Goal: Transaction & Acquisition: Purchase product/service

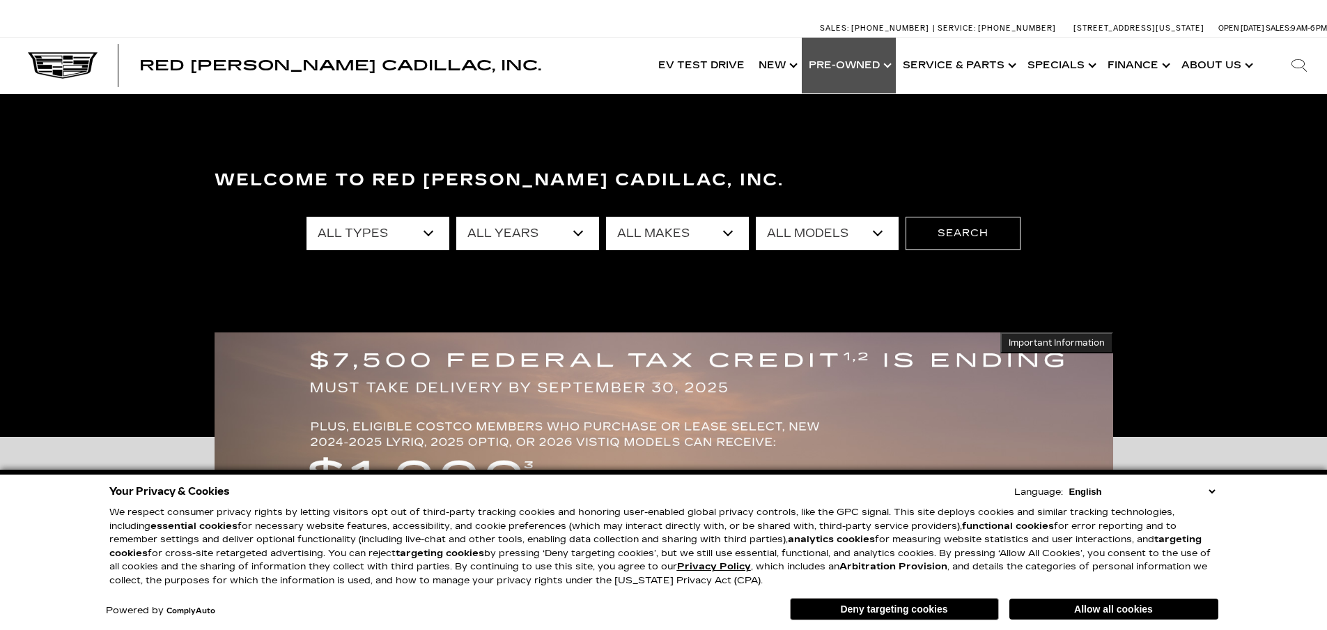
click at [828, 61] on link "Show Pre-Owned" at bounding box center [849, 66] width 94 height 56
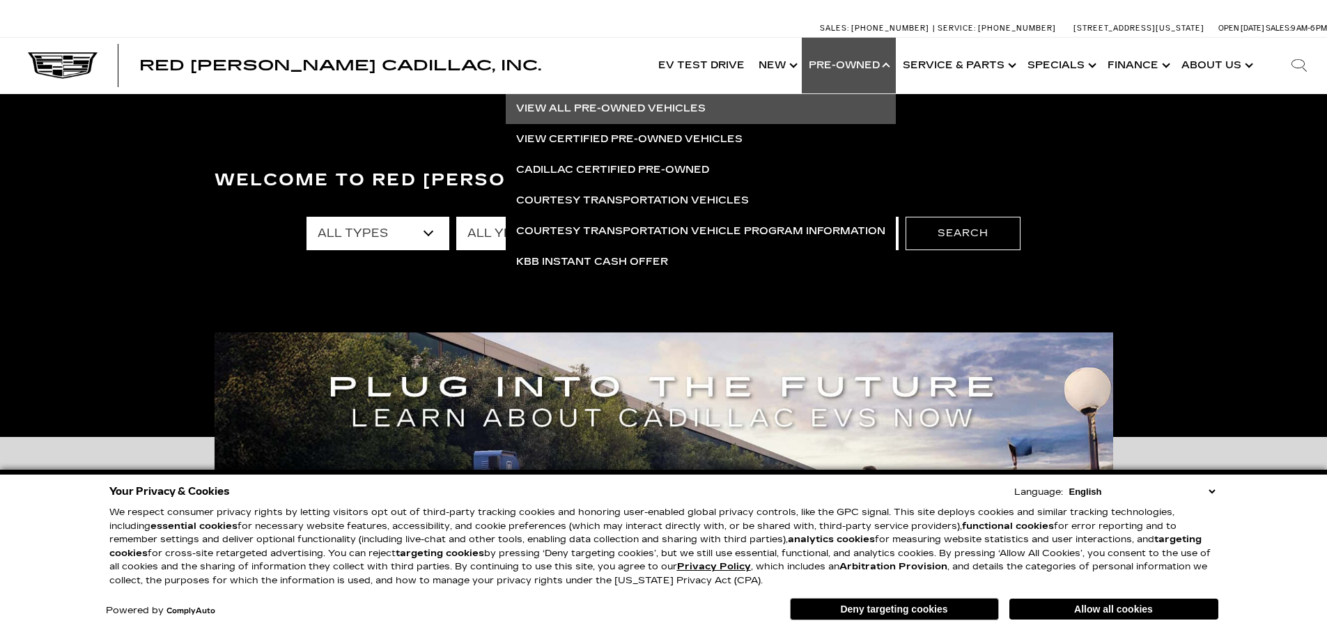
click at [662, 107] on link "View All Pre-Owned Vehicles" at bounding box center [701, 108] width 390 height 31
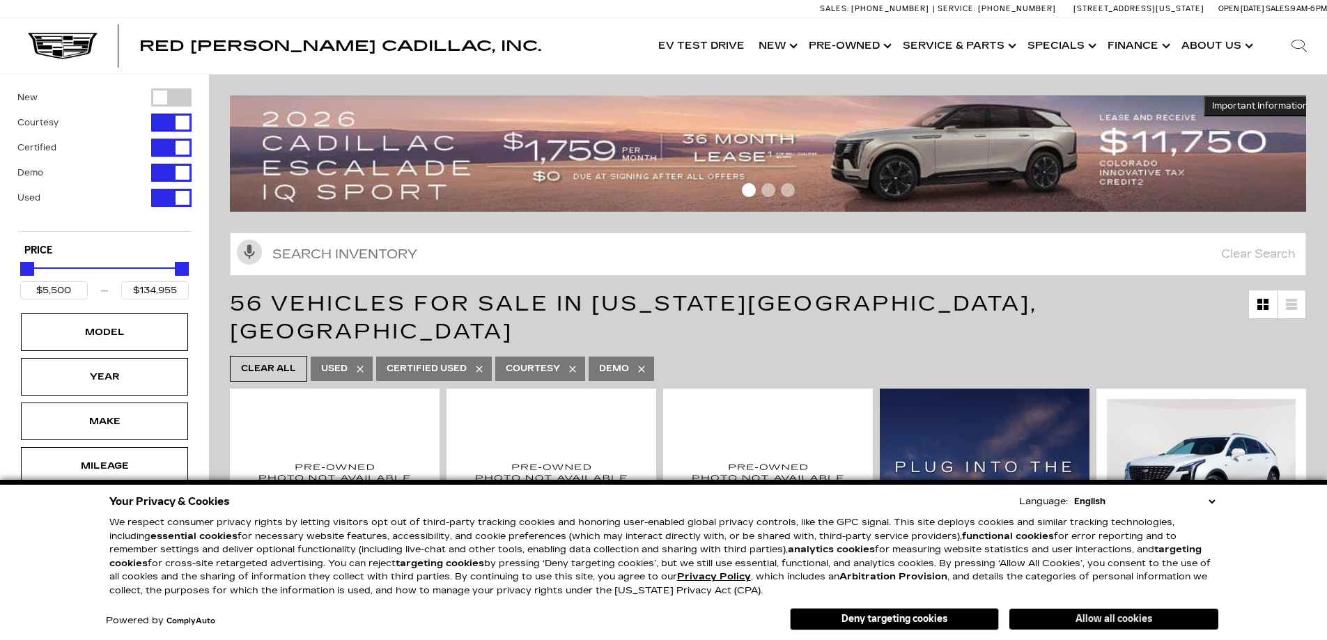
click at [1014, 612] on button "Allow all cookies" at bounding box center [1113, 619] width 209 height 21
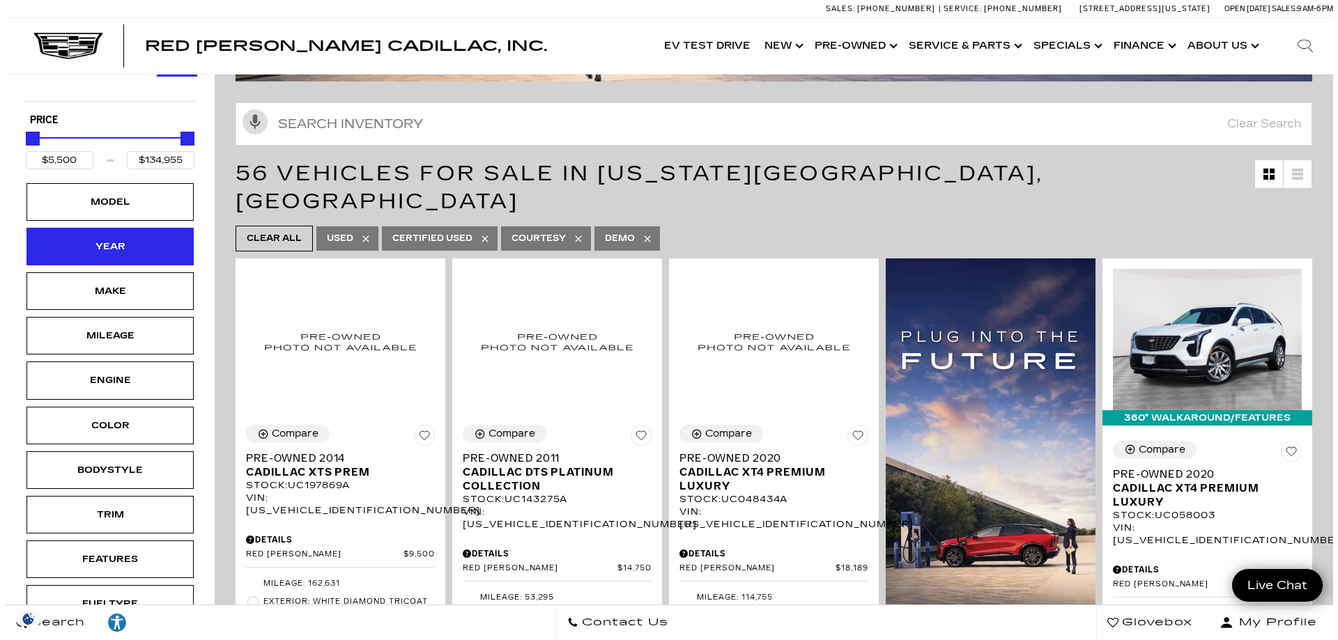
scroll to position [139, 0]
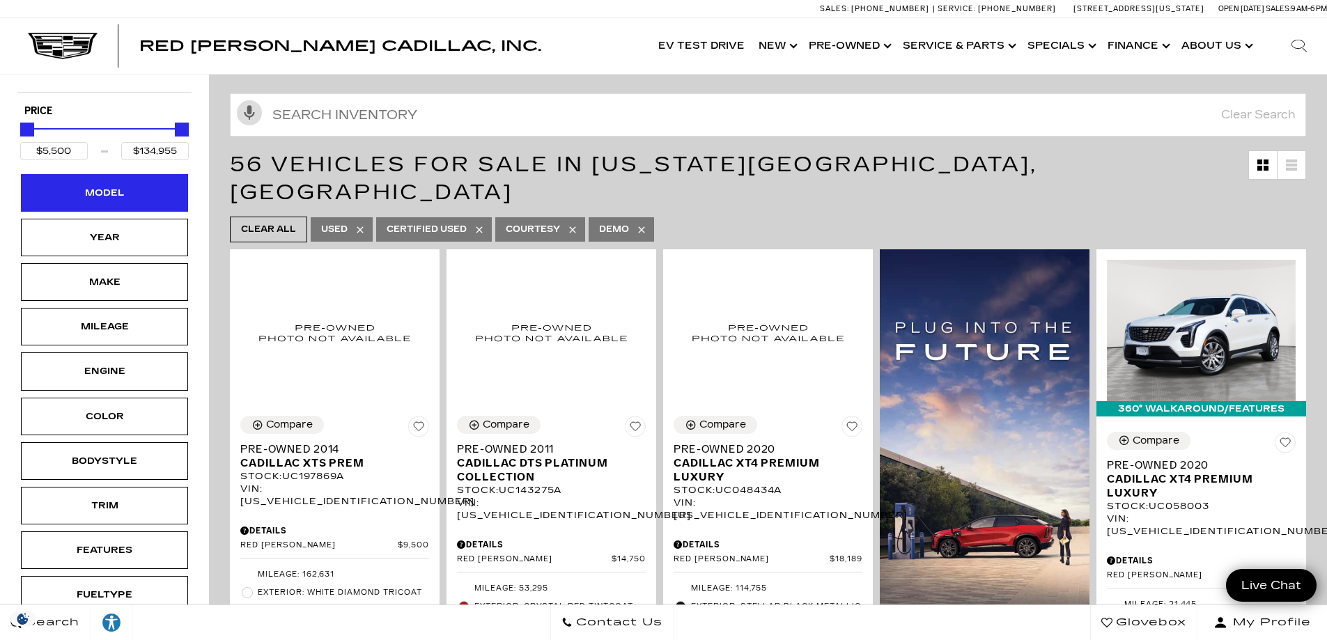
click at [120, 204] on div "Model" at bounding box center [104, 193] width 167 height 38
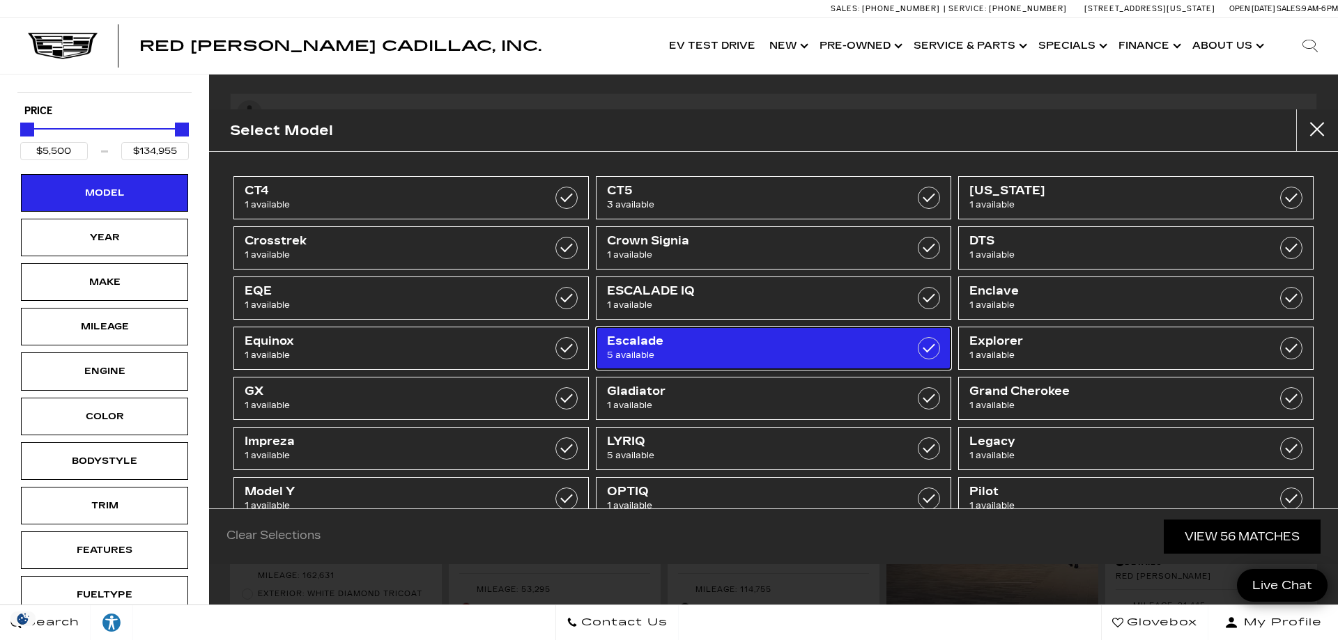
click at [643, 352] on span "5 available" at bounding box center [748, 355] width 283 height 14
type input "$48,189"
type input "$94,689"
checkbox input "true"
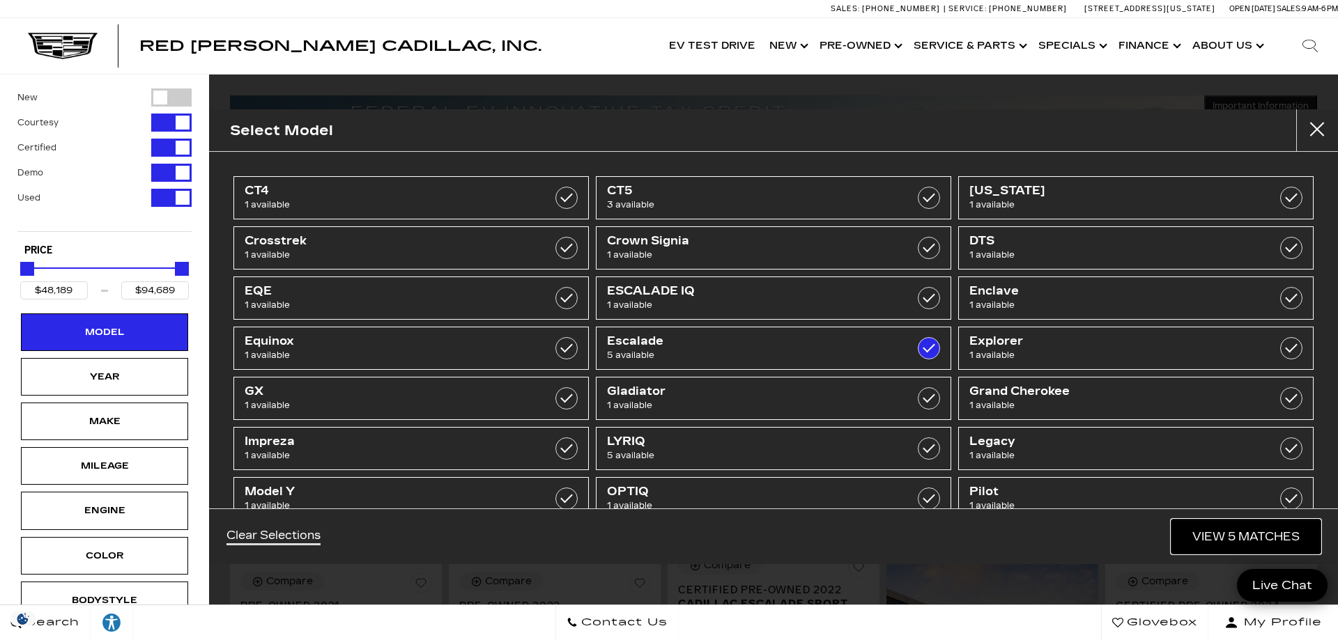
click at [1228, 546] on link "View 5 Matches" at bounding box center [1245, 537] width 149 height 34
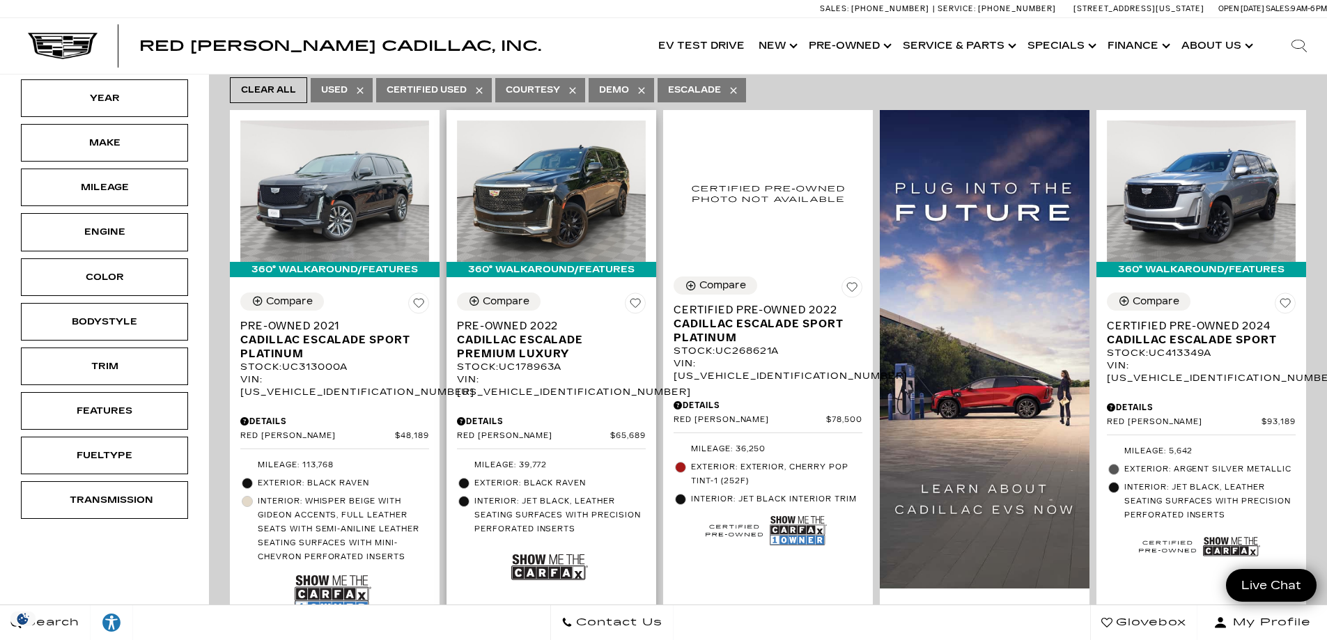
scroll to position [279, 0]
click at [541, 195] on img at bounding box center [551, 191] width 189 height 141
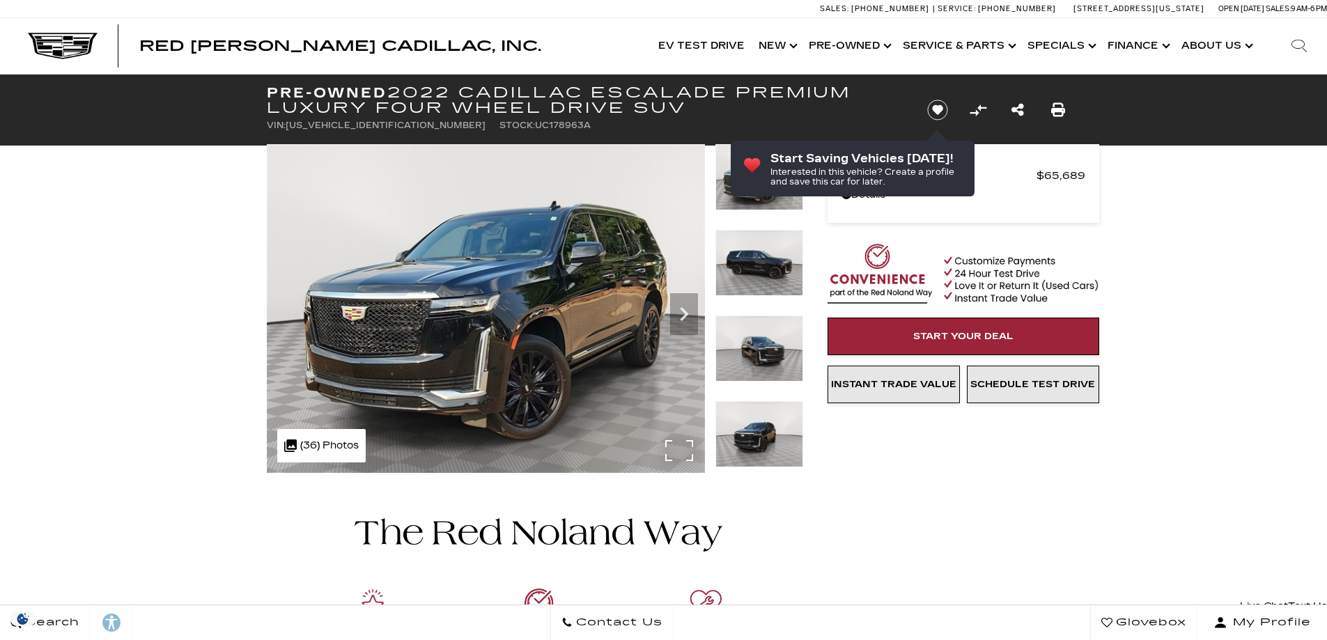
click at [573, 368] on img at bounding box center [486, 308] width 438 height 329
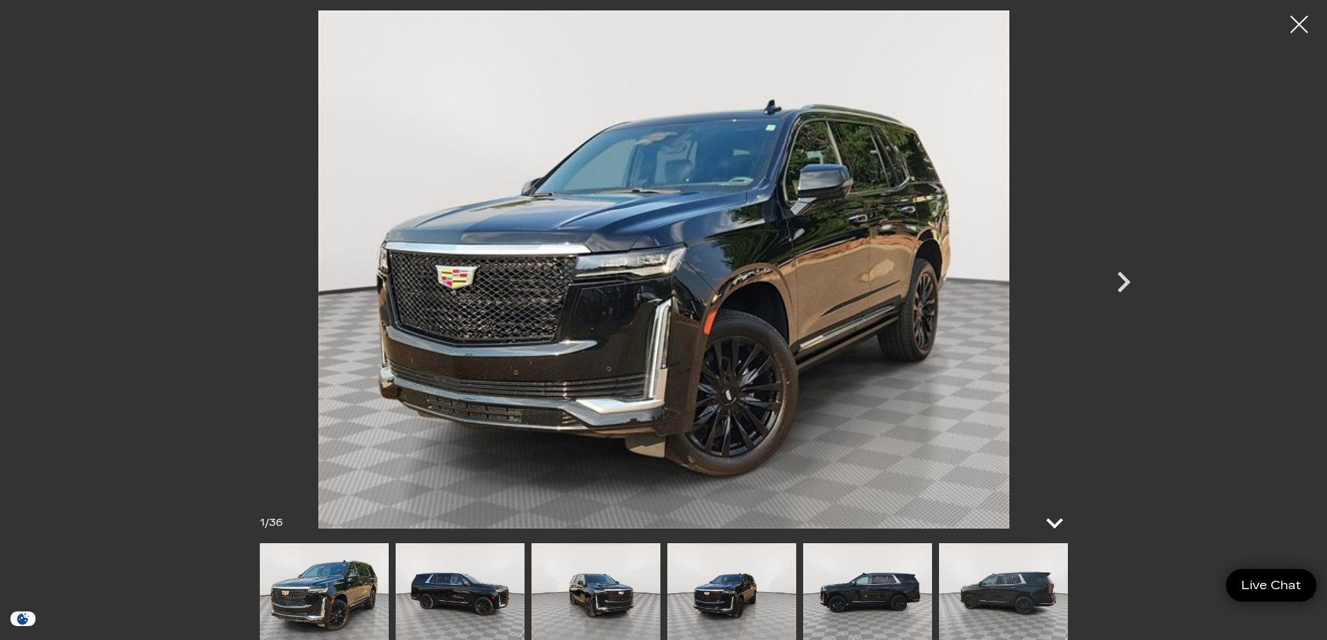
click at [1060, 520] on icon at bounding box center [1054, 523] width 17 height 10
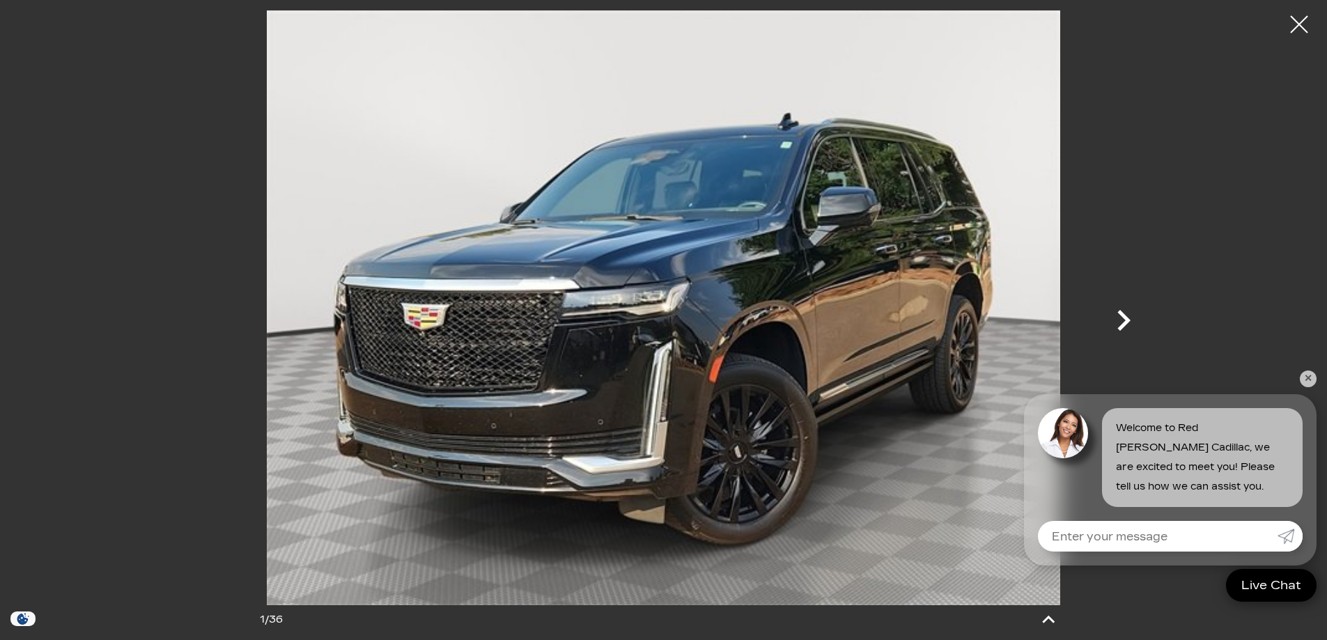
click at [1117, 326] on icon "Next" at bounding box center [1124, 321] width 42 height 42
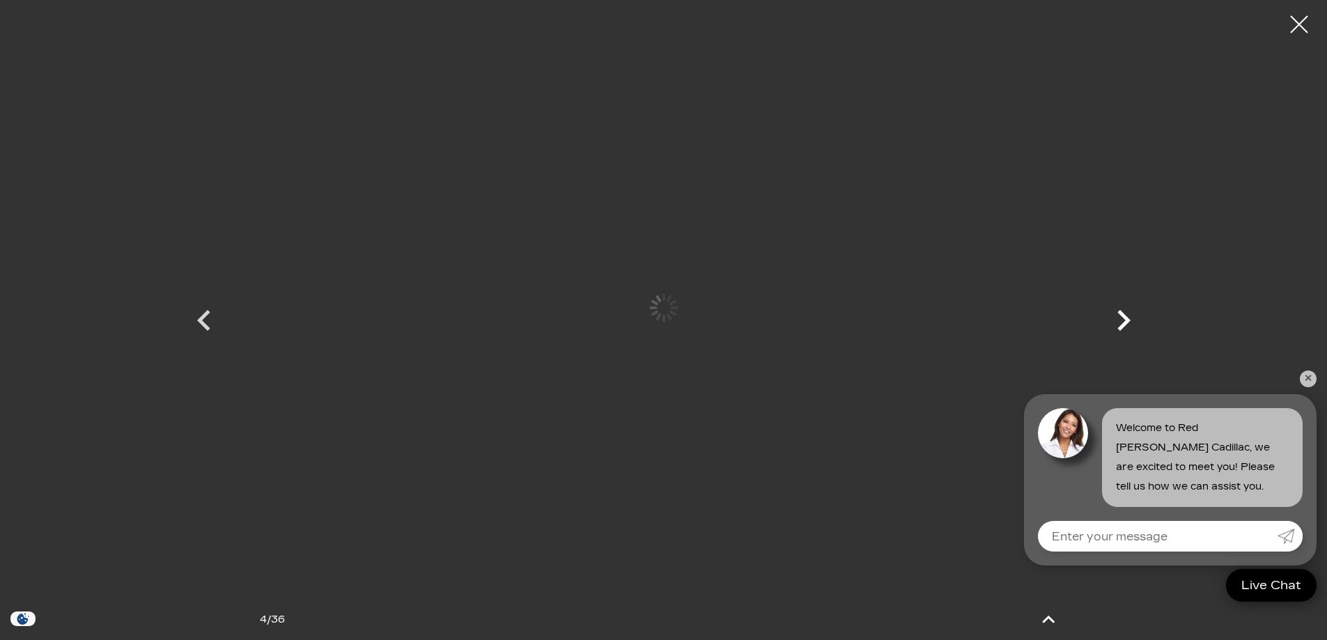
click at [1117, 326] on icon "Next" at bounding box center [1124, 321] width 42 height 42
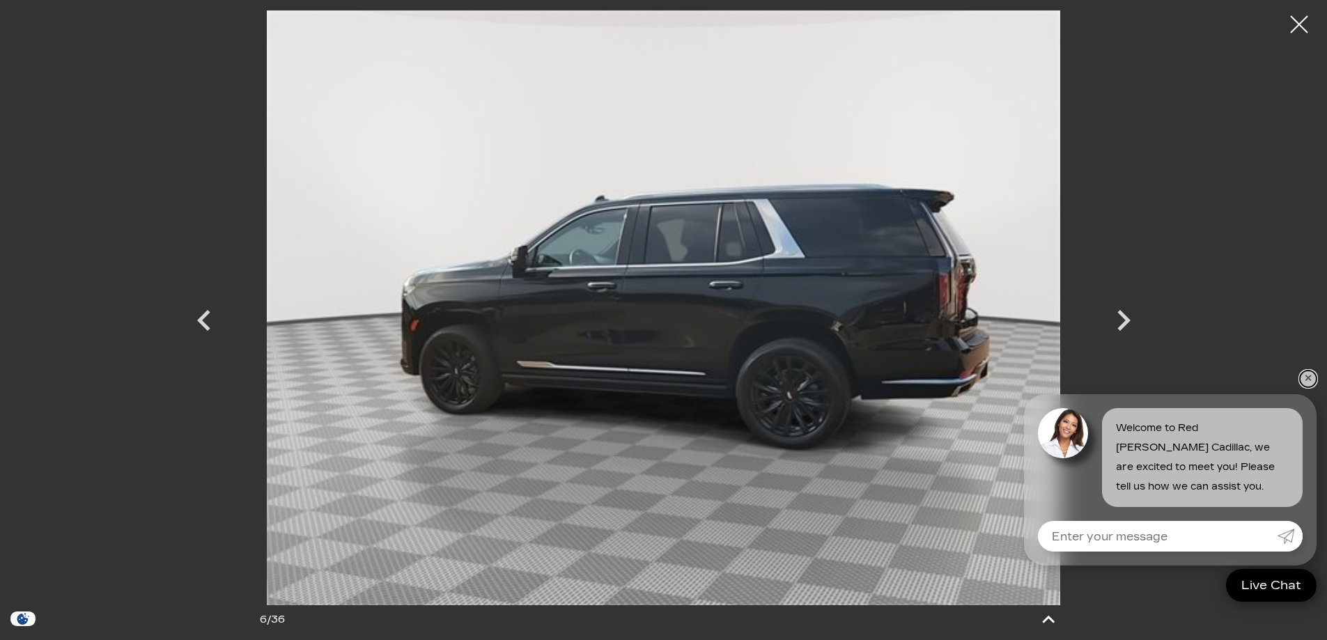
click at [1306, 380] on link "✕" at bounding box center [1308, 379] width 17 height 17
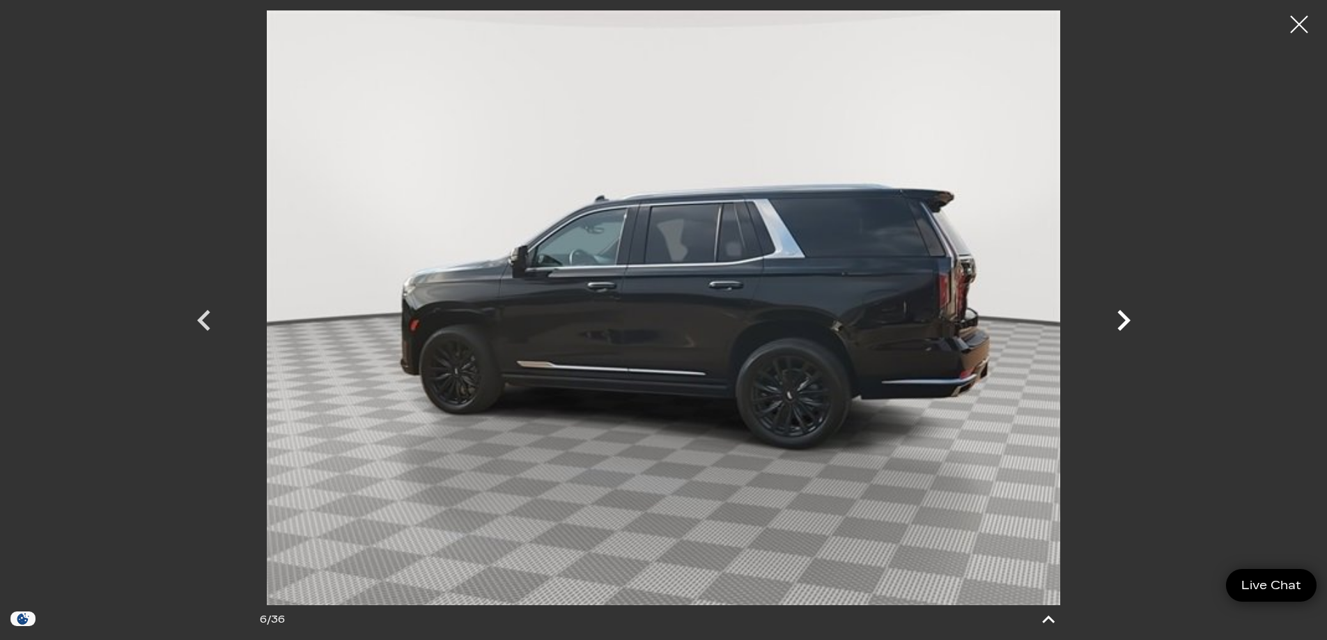
click at [1128, 327] on icon "Next" at bounding box center [1124, 321] width 42 height 42
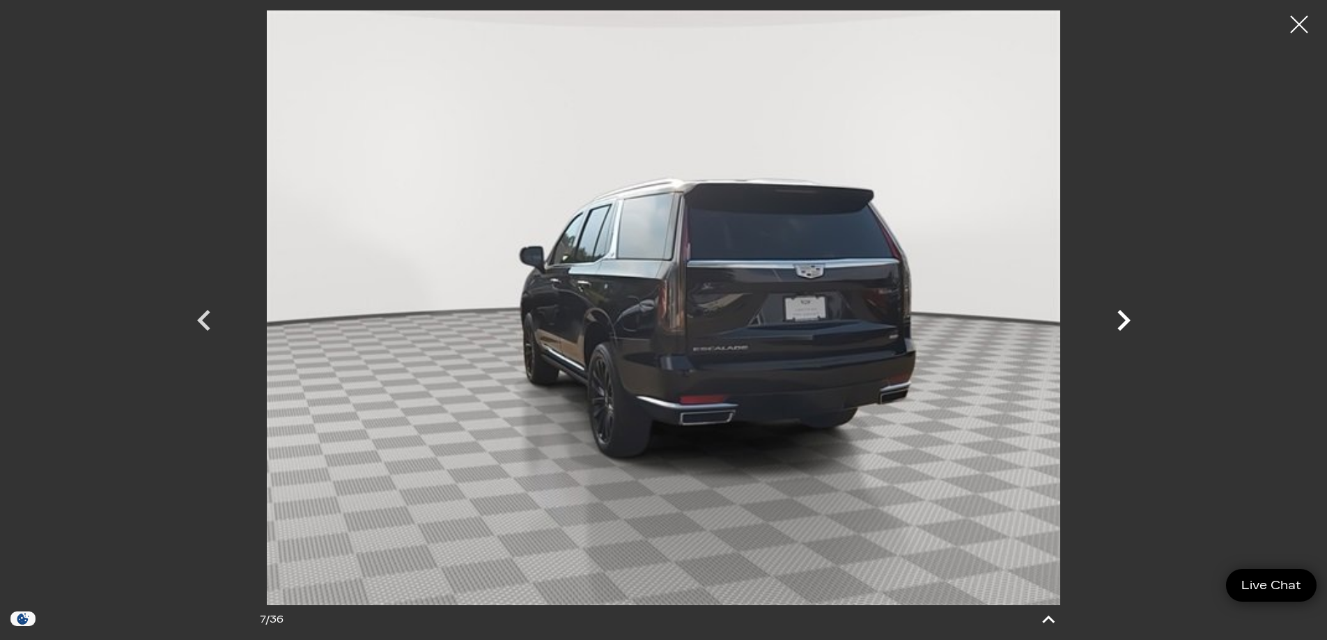
click at [1128, 327] on icon "Next" at bounding box center [1124, 321] width 42 height 42
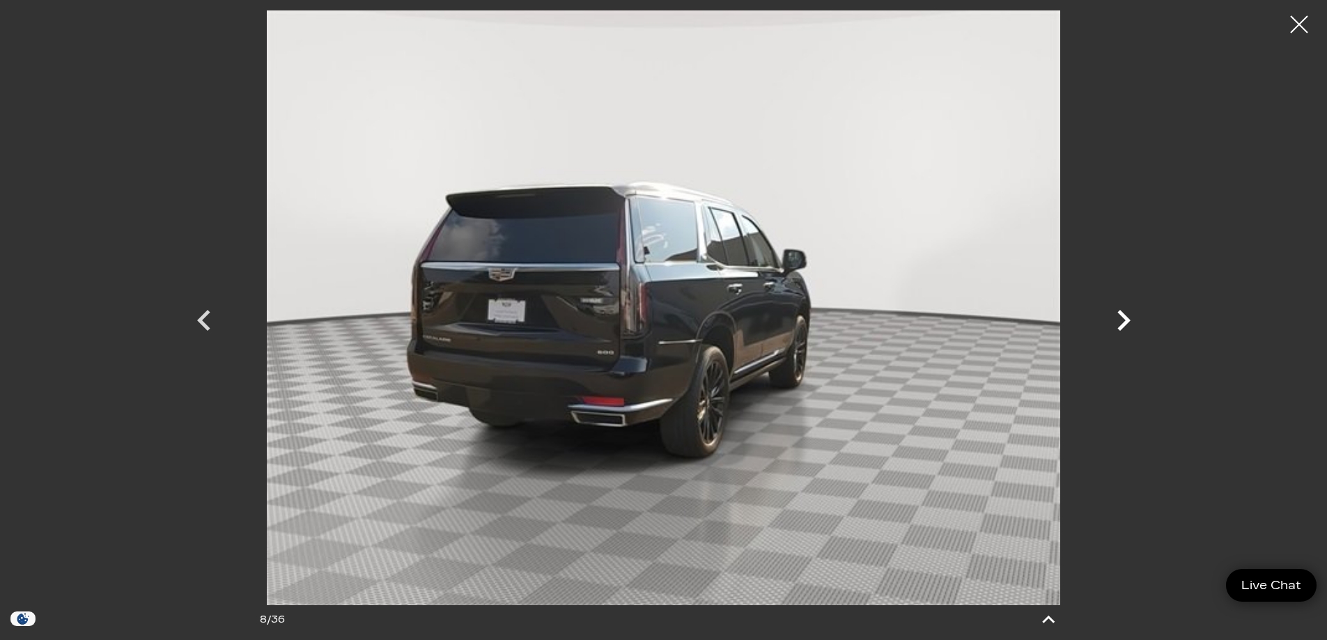
click at [1128, 327] on icon "Next" at bounding box center [1124, 321] width 42 height 42
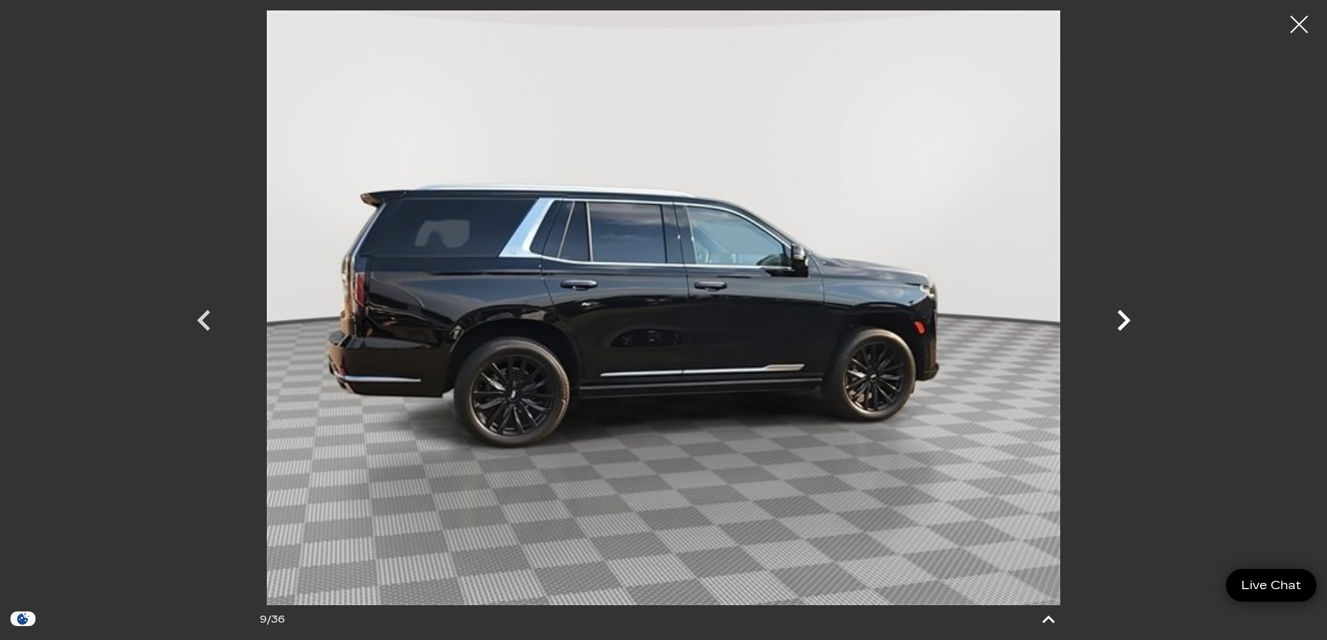
click at [1128, 327] on icon "Next" at bounding box center [1124, 321] width 42 height 42
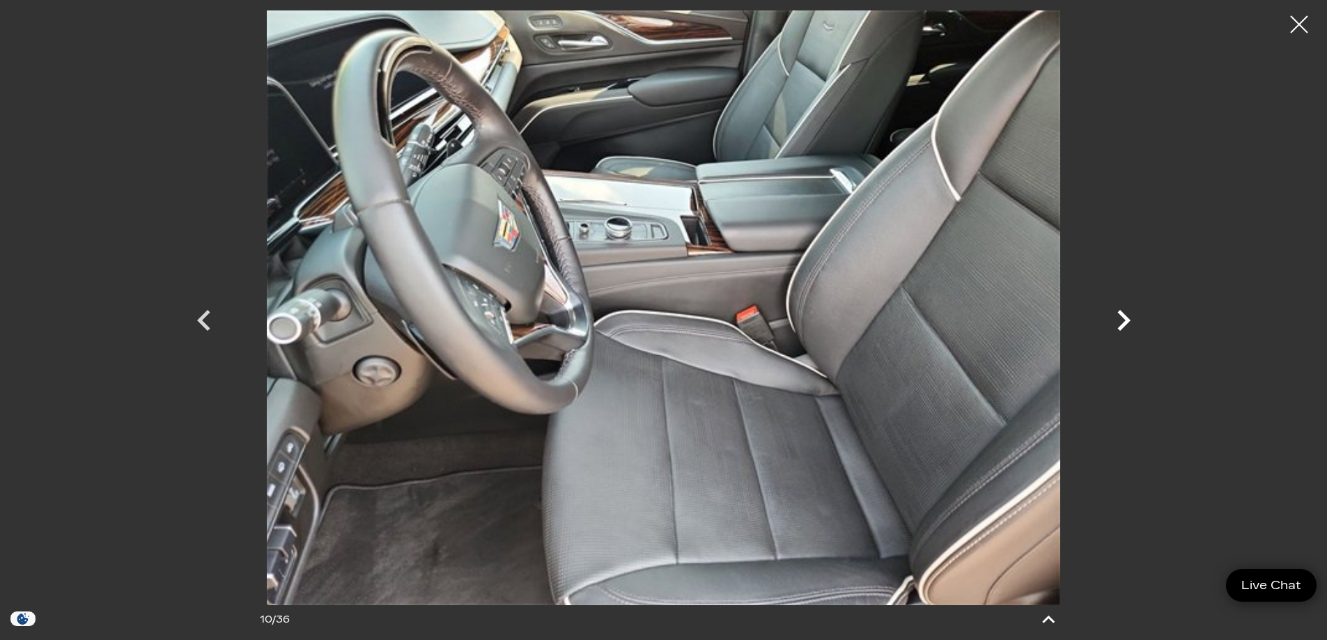
click at [1128, 327] on icon "Next" at bounding box center [1124, 321] width 42 height 42
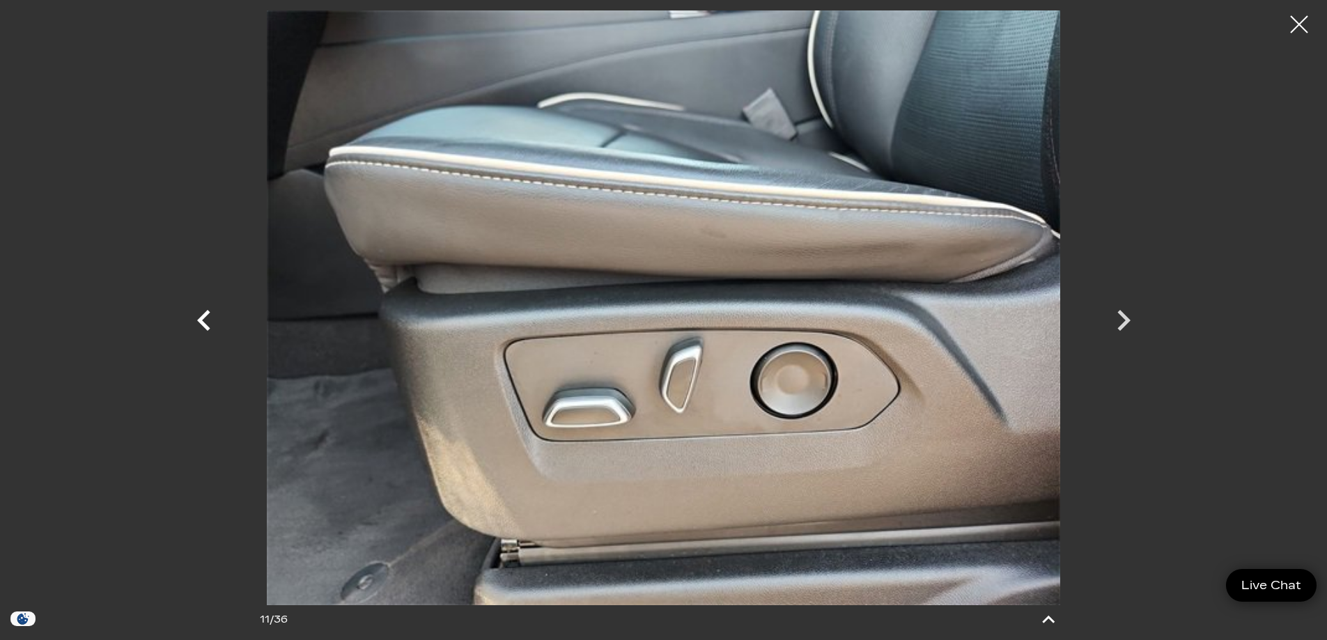
click at [211, 326] on icon "Previous" at bounding box center [204, 321] width 42 height 42
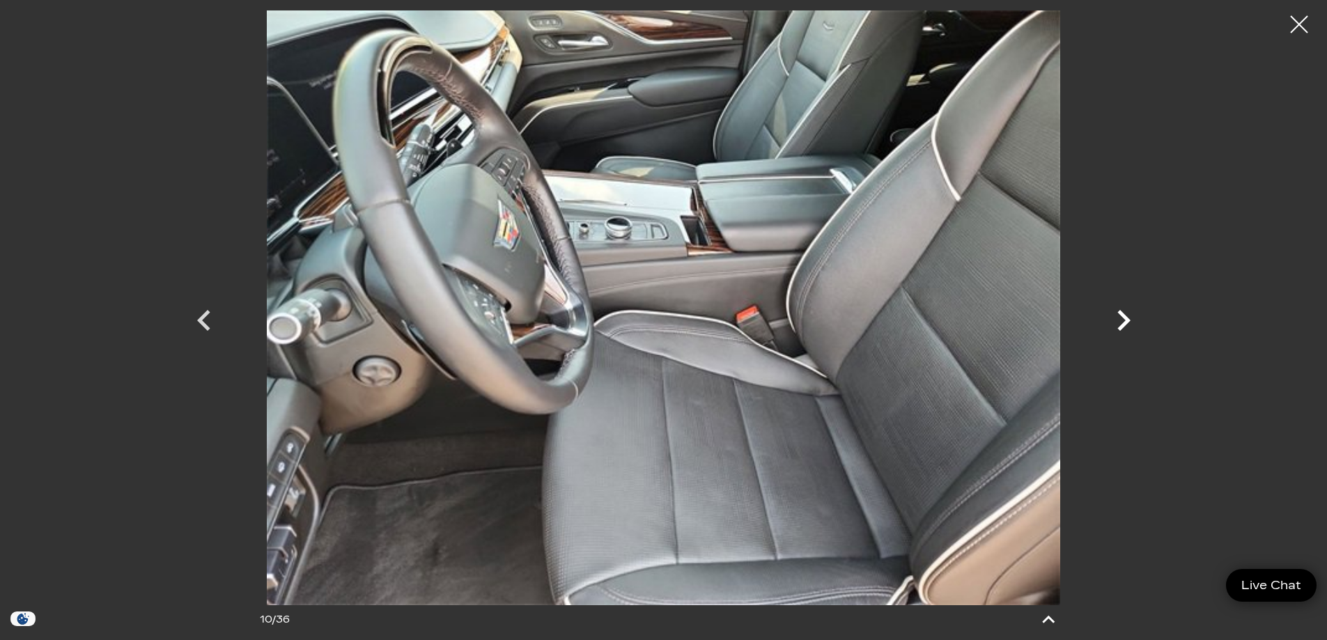
click at [1117, 312] on icon "Next" at bounding box center [1124, 321] width 42 height 42
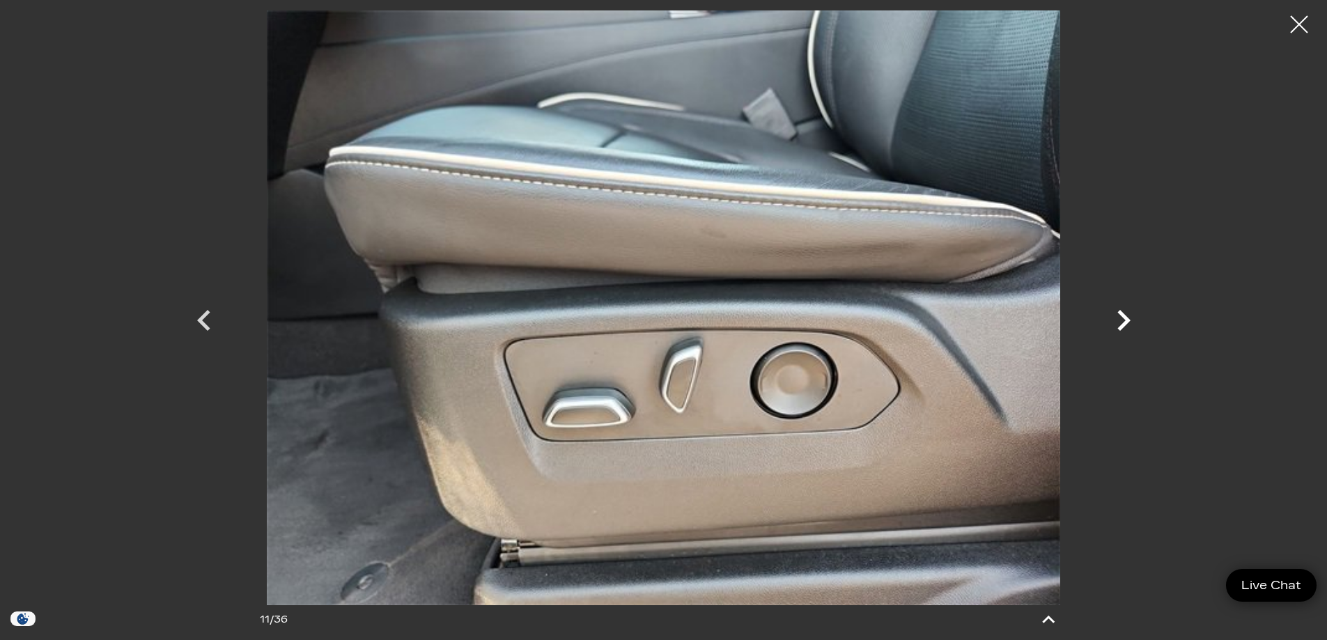
click at [1117, 312] on icon "Next" at bounding box center [1124, 321] width 42 height 42
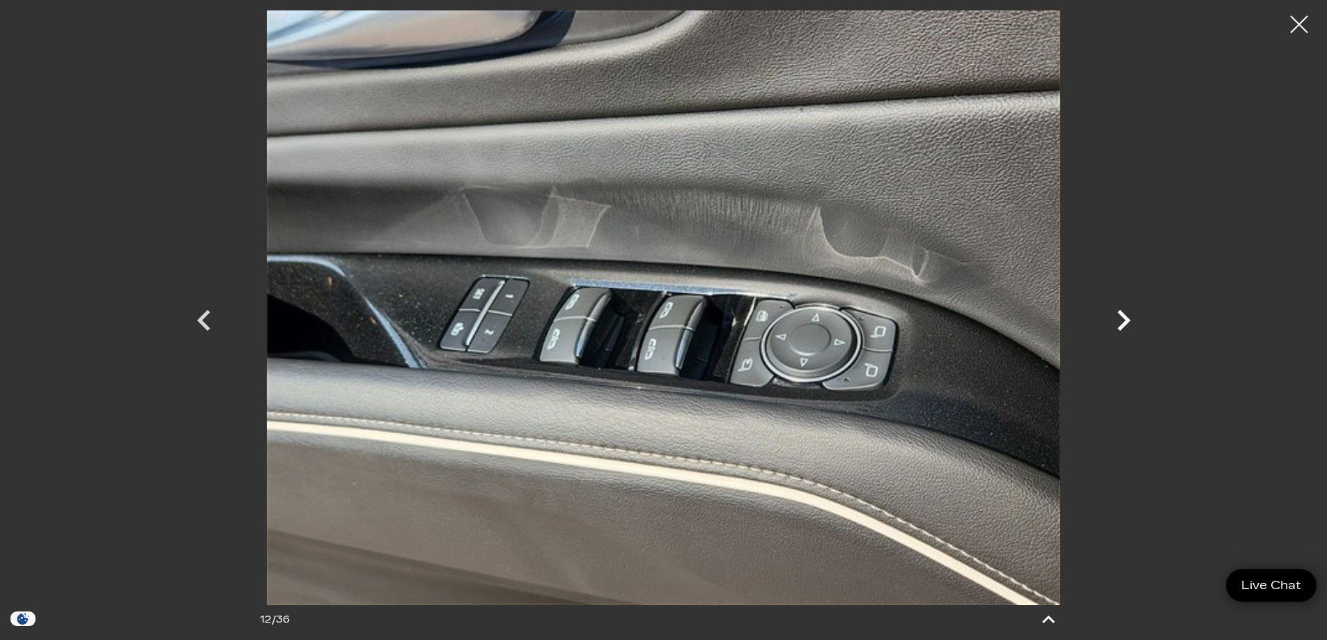
click at [1117, 312] on icon "Next" at bounding box center [1124, 321] width 42 height 42
